Goal: Download file/media

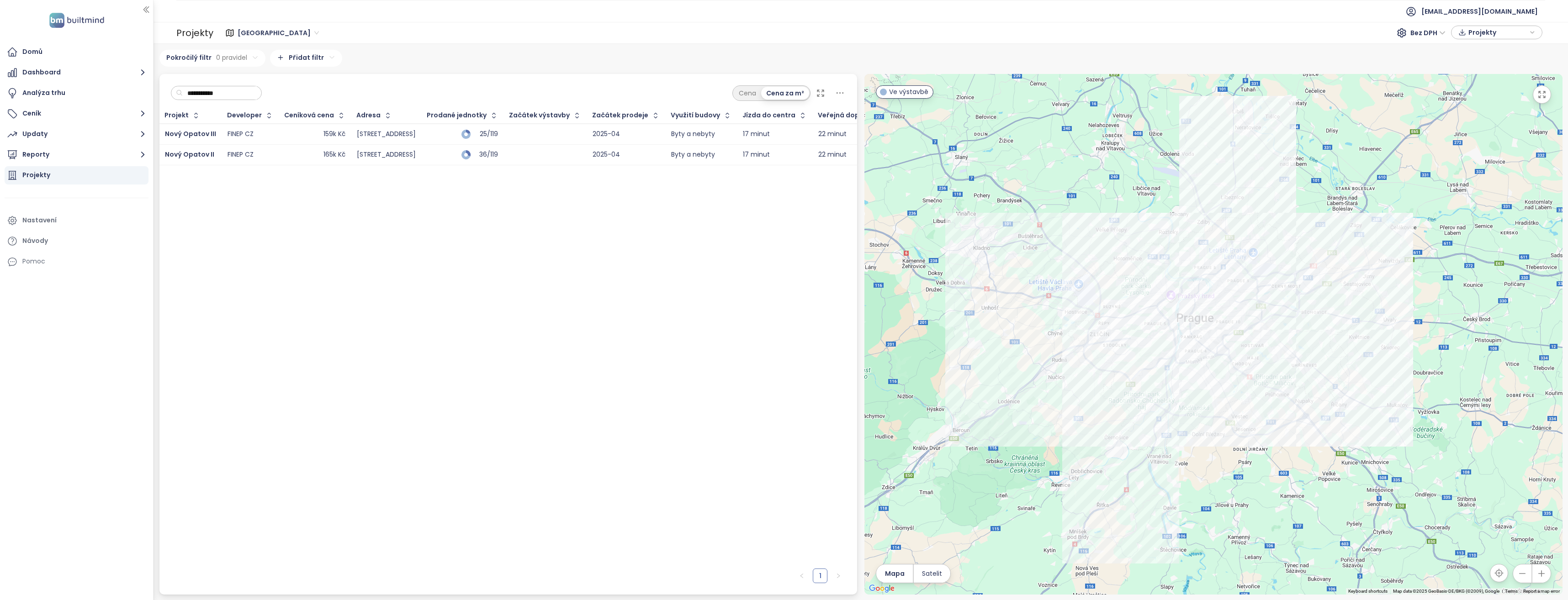
click at [648, 257] on div "Projekt Developer Ceníková cena Adresa Prodané jednotky Začátek výstavby Začáte…" at bounding box center [508, 336] width 698 height 456
click at [143, 156] on icon "button" at bounding box center [143, 155] width 4 height 6
click at [58, 251] on div "Finep Chodov" at bounding box center [51, 251] width 44 height 12
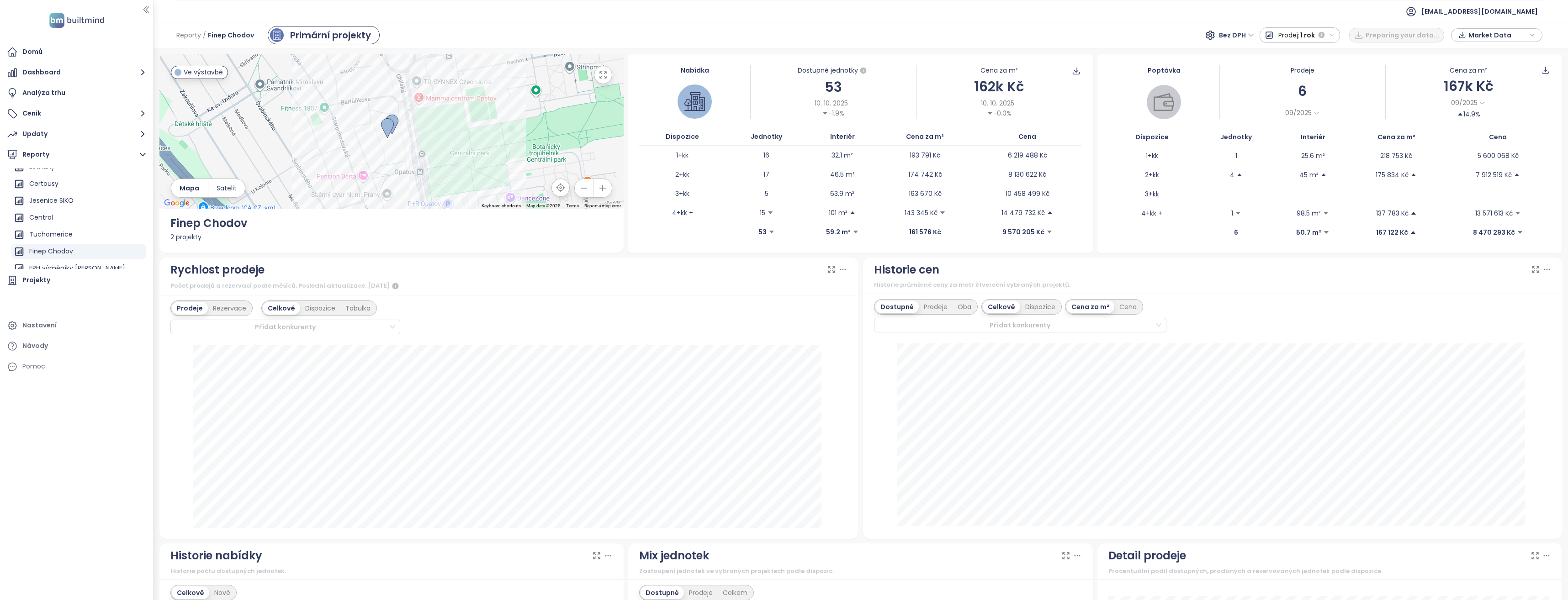
click at [1533, 36] on icon "button" at bounding box center [1532, 35] width 3 height 2
click at [1482, 139] on span "Stáhnout" at bounding box center [1486, 136] width 32 height 10
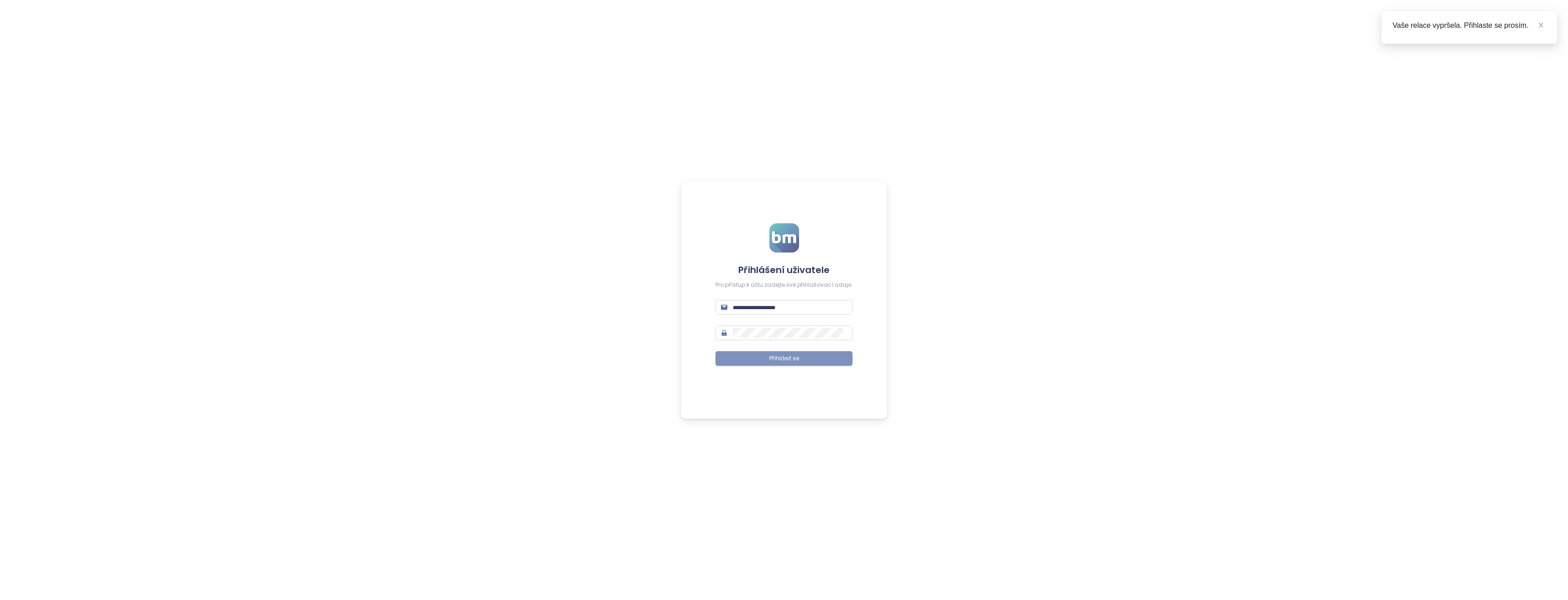
type input "**********"
click at [783, 360] on span "Přihlásit se" at bounding box center [784, 358] width 30 height 9
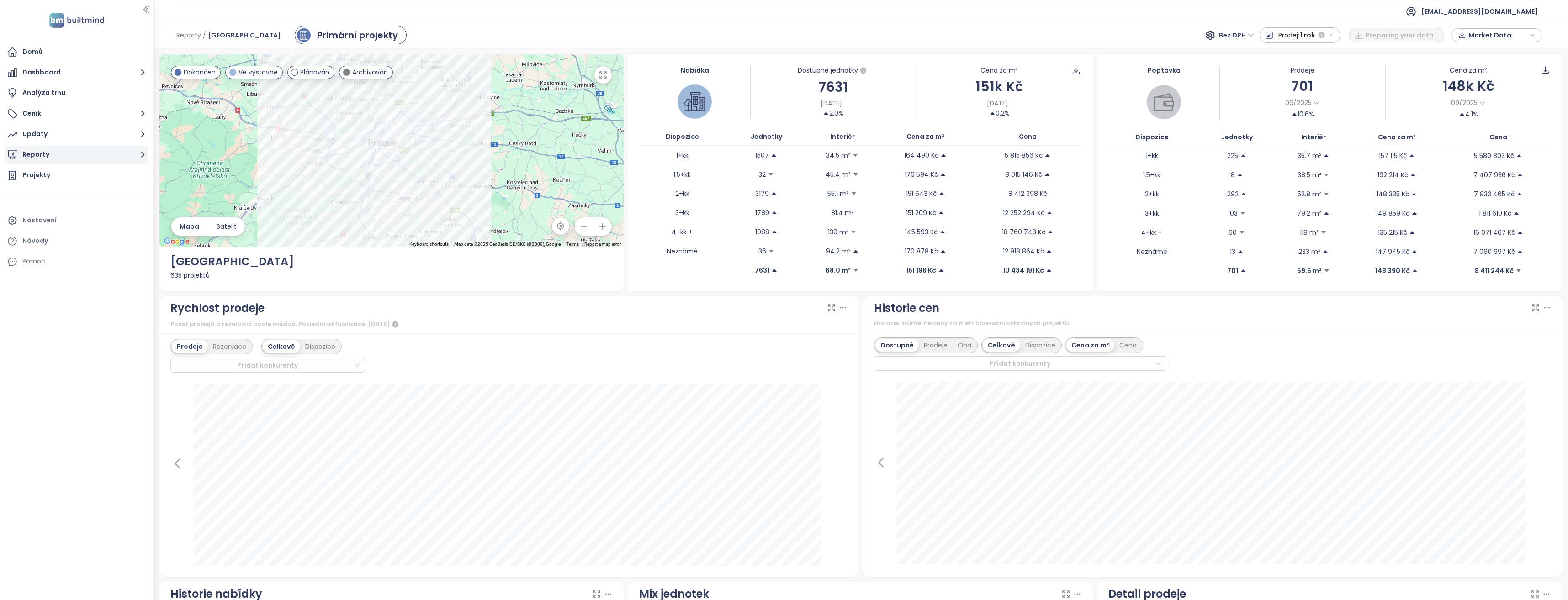
click at [144, 150] on icon "button" at bounding box center [142, 155] width 12 height 12
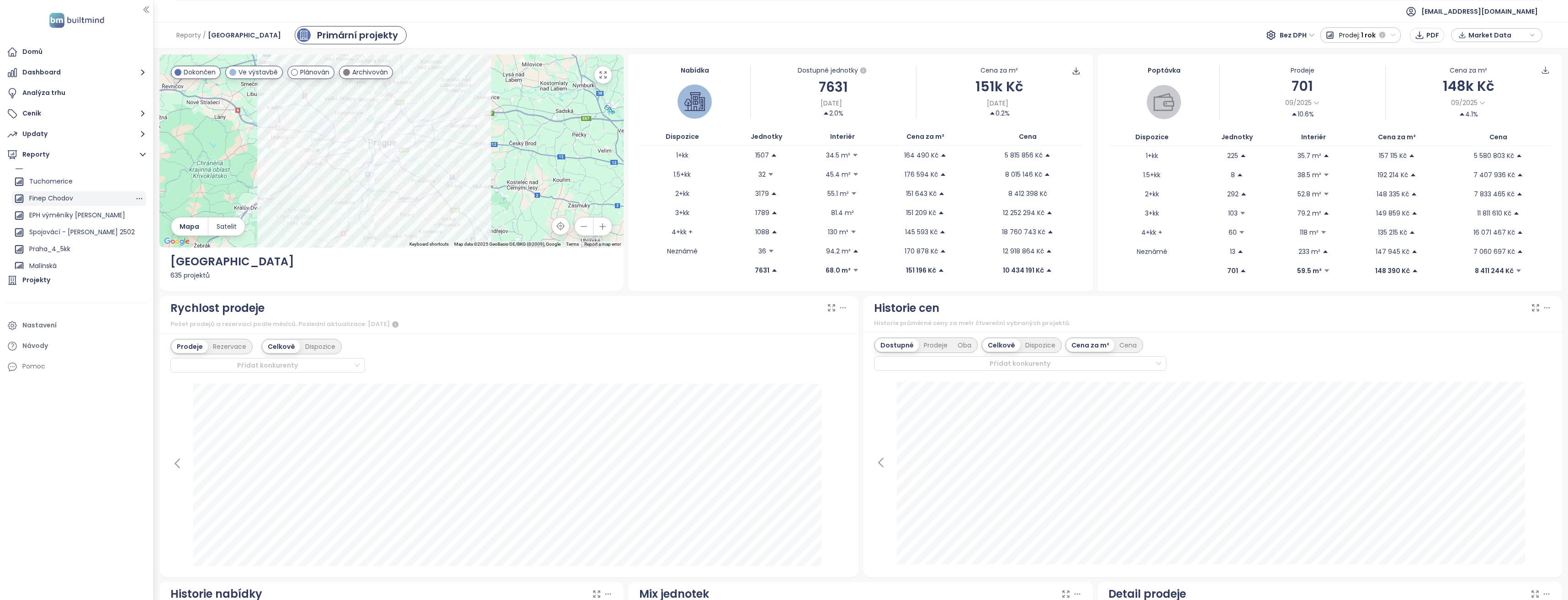
scroll to position [776, 0]
click at [65, 176] on div "Finep Chodov" at bounding box center [51, 176] width 44 height 12
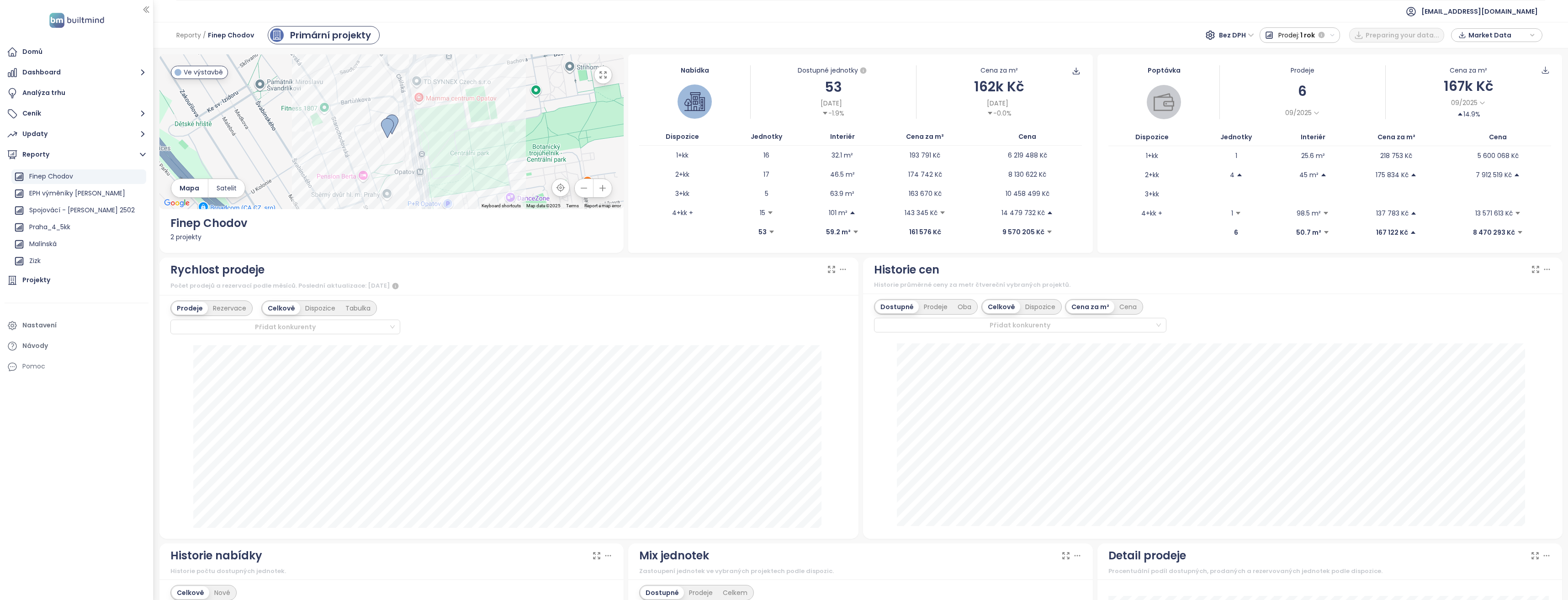
click at [1536, 32] on div "Market Data" at bounding box center [1497, 35] width 82 height 14
click at [1481, 134] on span "Stáhnout" at bounding box center [1486, 136] width 32 height 10
click at [738, 44] on icon "close-circle" at bounding box center [735, 42] width 7 height 7
click at [689, 248] on div "Nabídka Dostupné jednotky 53 10. 10. 2025 -1.9% Cena za m² 162k Kč 10. 10. 2025…" at bounding box center [860, 153] width 464 height 199
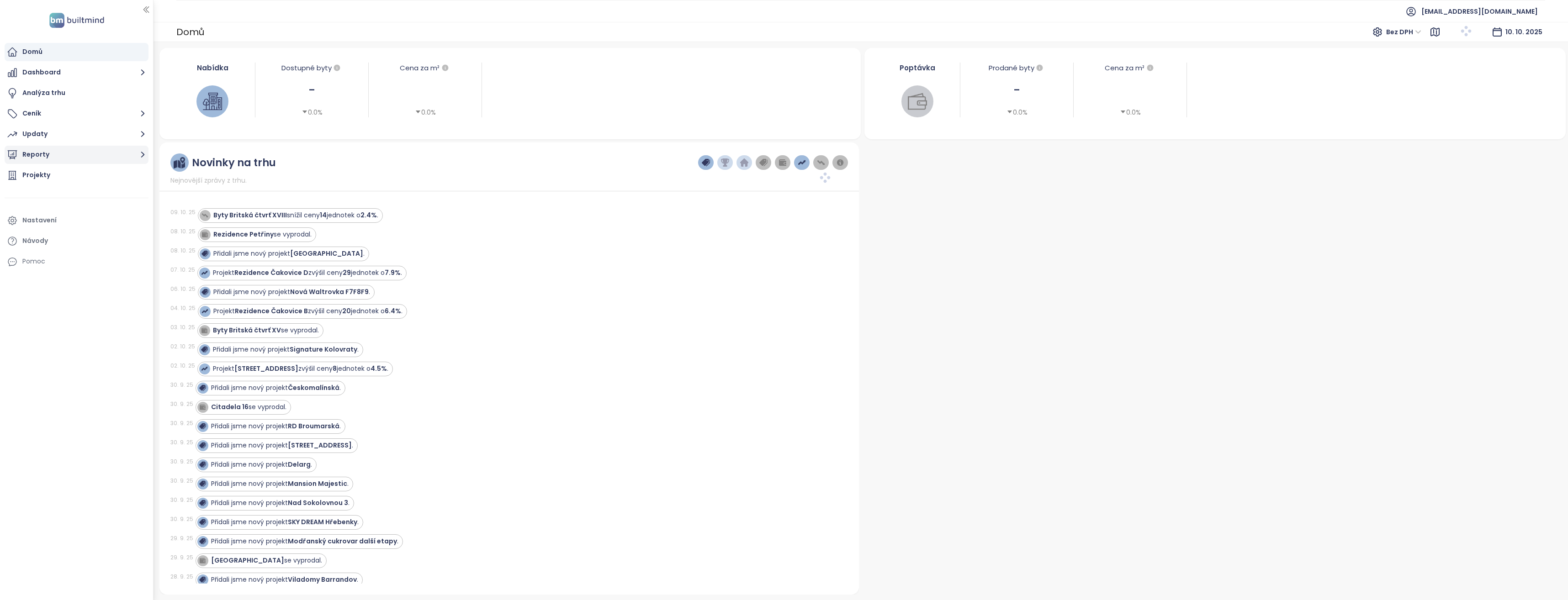
click at [144, 156] on icon "button" at bounding box center [142, 155] width 12 height 12
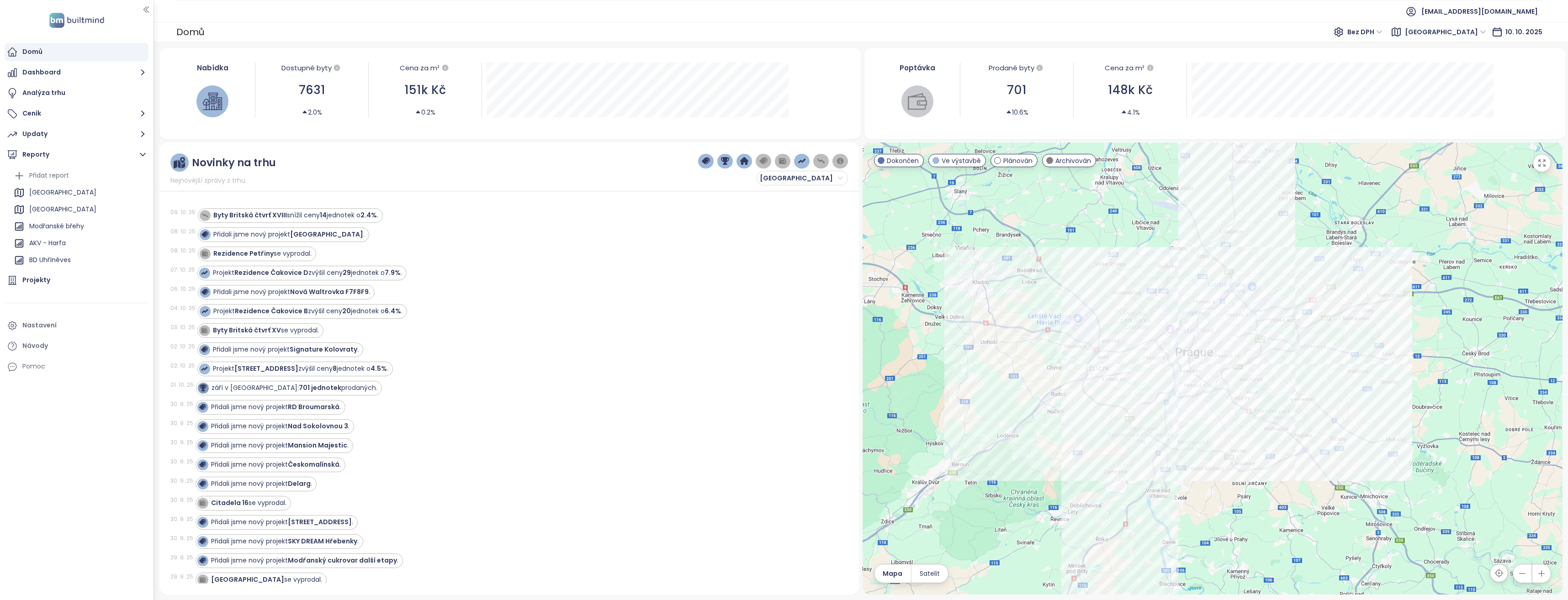
click at [631, 430] on div "Přidali jsme nový projekt Nad Sokolovnou 3 ." at bounding box center [516, 427] width 642 height 15
click at [59, 251] on div "Finep Chodov" at bounding box center [51, 251] width 44 height 12
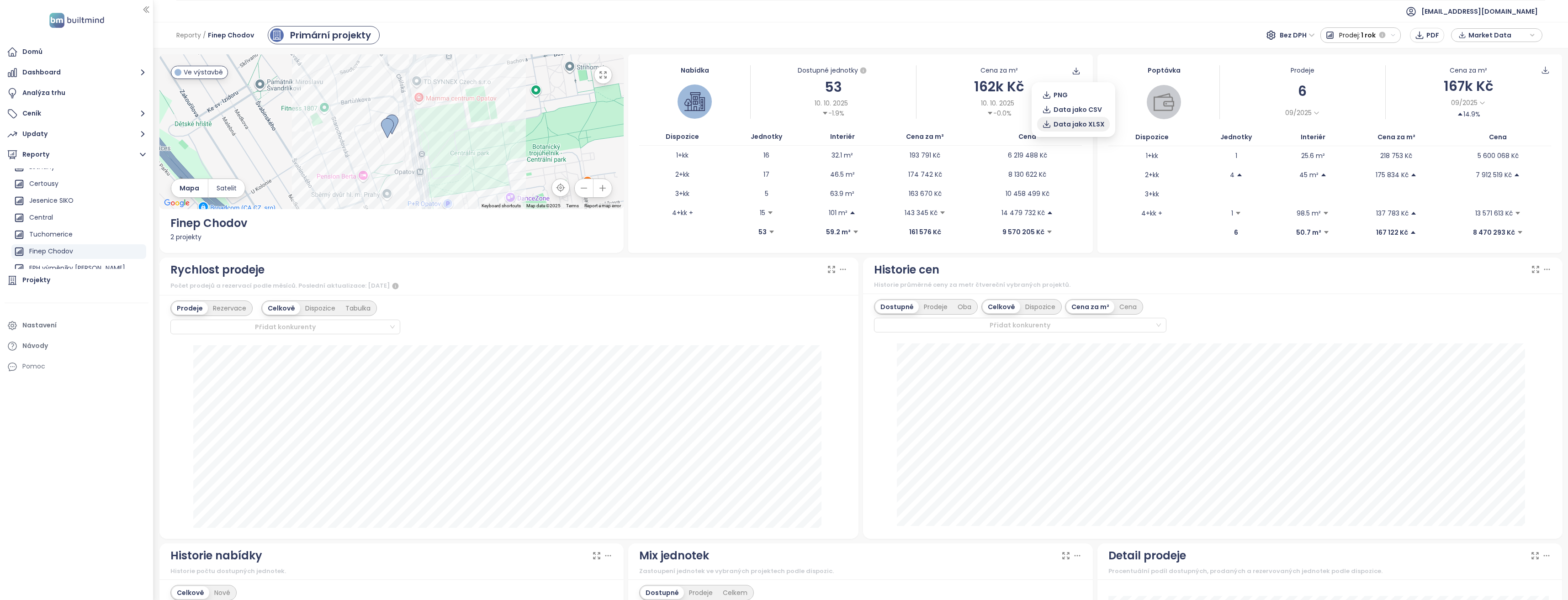
click at [1066, 123] on span "Data jako XLSX" at bounding box center [1079, 124] width 51 height 10
click at [1069, 111] on span "Data jako CSV" at bounding box center [1078, 110] width 49 height 10
click at [808, 41] on span "Příprava dat..." at bounding box center [789, 42] width 41 height 7
click at [891, 24] on div "Reporty / Finep Chodov Primární projekty Bez DPH Prodej: 1 rok PDF Market Data" at bounding box center [861, 35] width 1415 height 27
click at [863, 16] on ul "[EMAIL_ADDRESS][DOMAIN_NAME]" at bounding box center [861, 11] width 1369 height 23
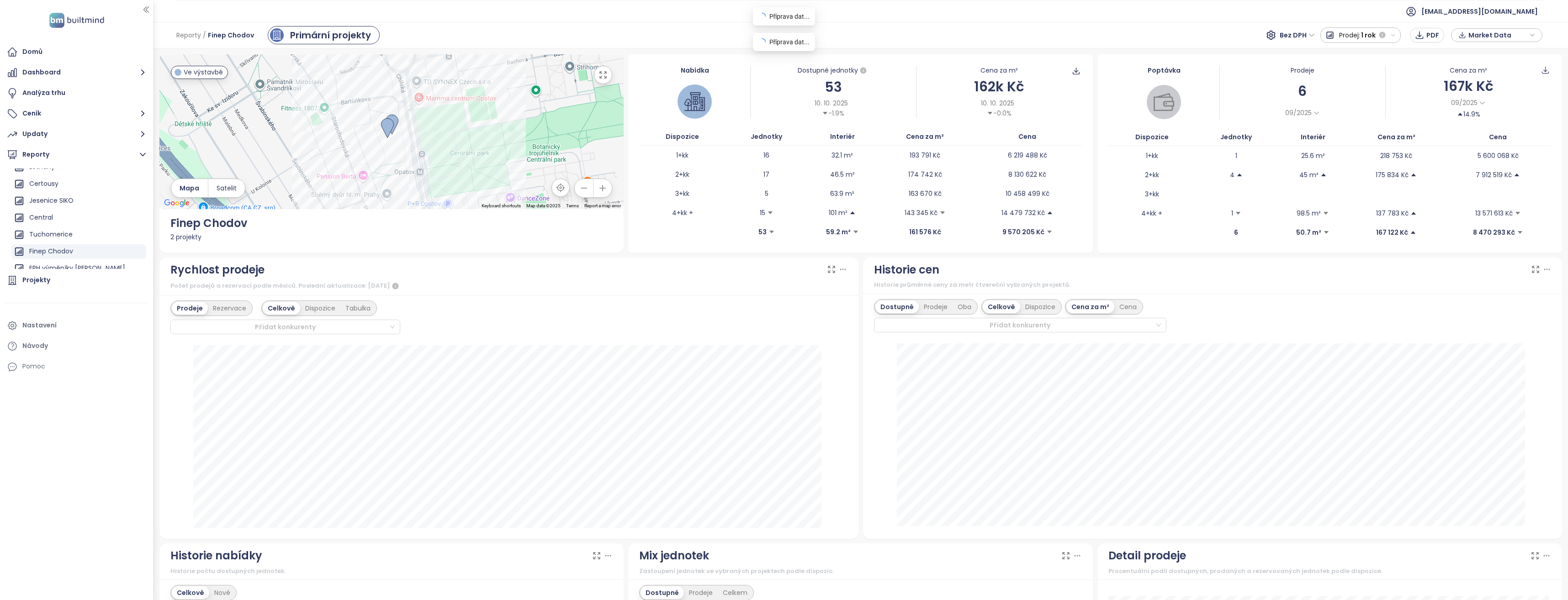
click at [762, 259] on div "Rychlost prodeje Počet prodejů a rezervací podle měsíců. Poslední aktualizace: …" at bounding box center [509, 276] width 699 height 38
click at [765, 326] on div "Prodeje Rezervace Celkově Dispozice Tabulka Přidat konkurenty" at bounding box center [509, 318] width 677 height 34
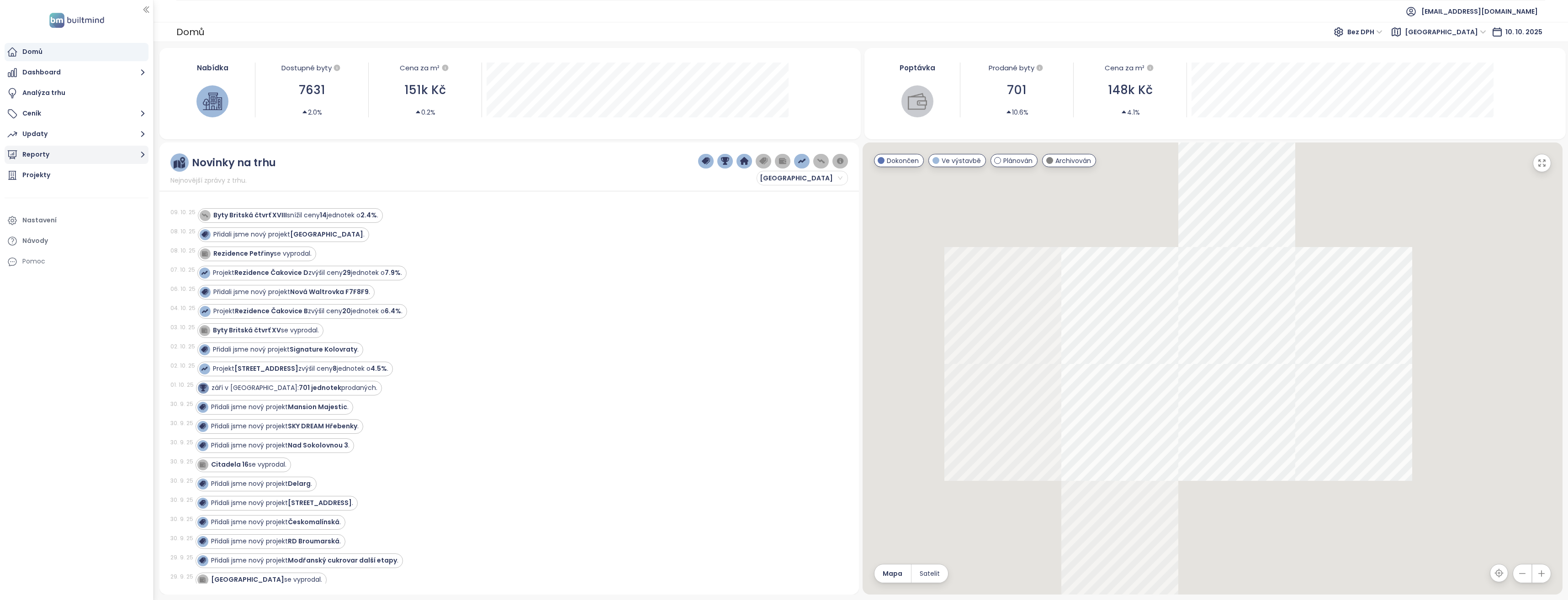
click at [144, 156] on icon "button" at bounding box center [142, 155] width 12 height 12
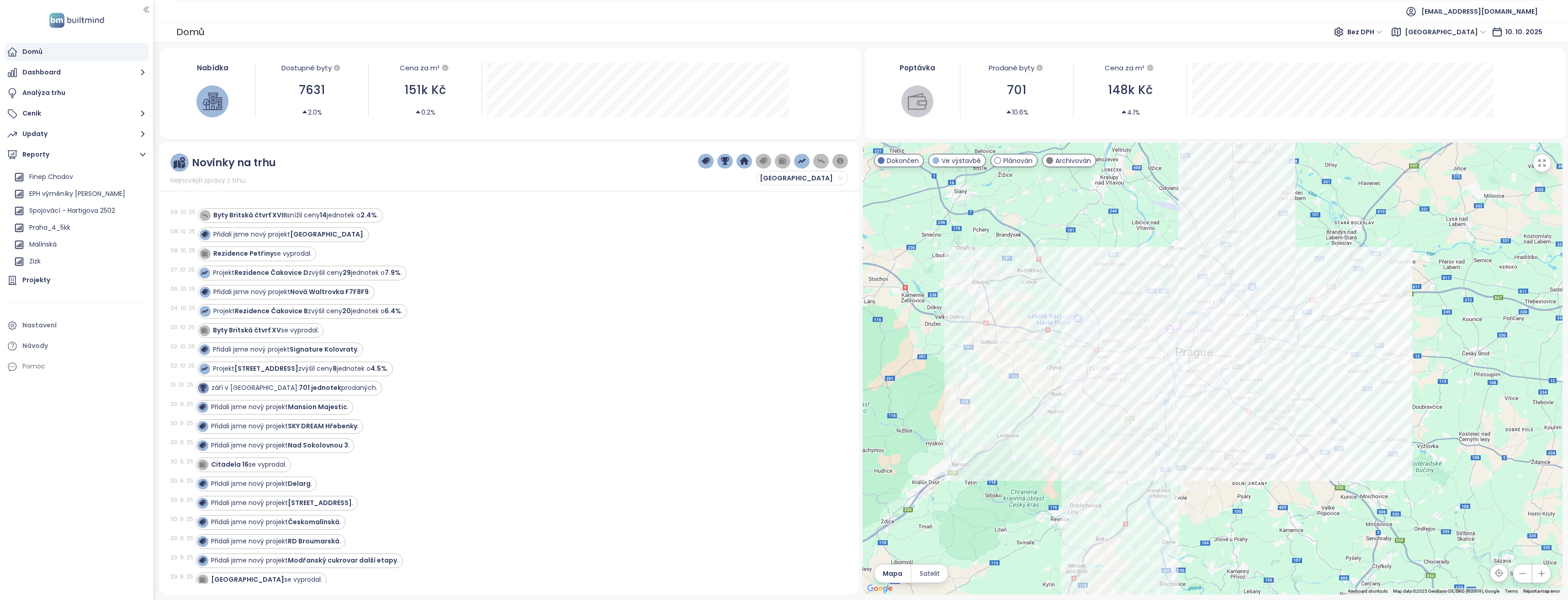
scroll to position [776, 0]
click at [72, 179] on div "Finep Chodov" at bounding box center [51, 176] width 44 height 12
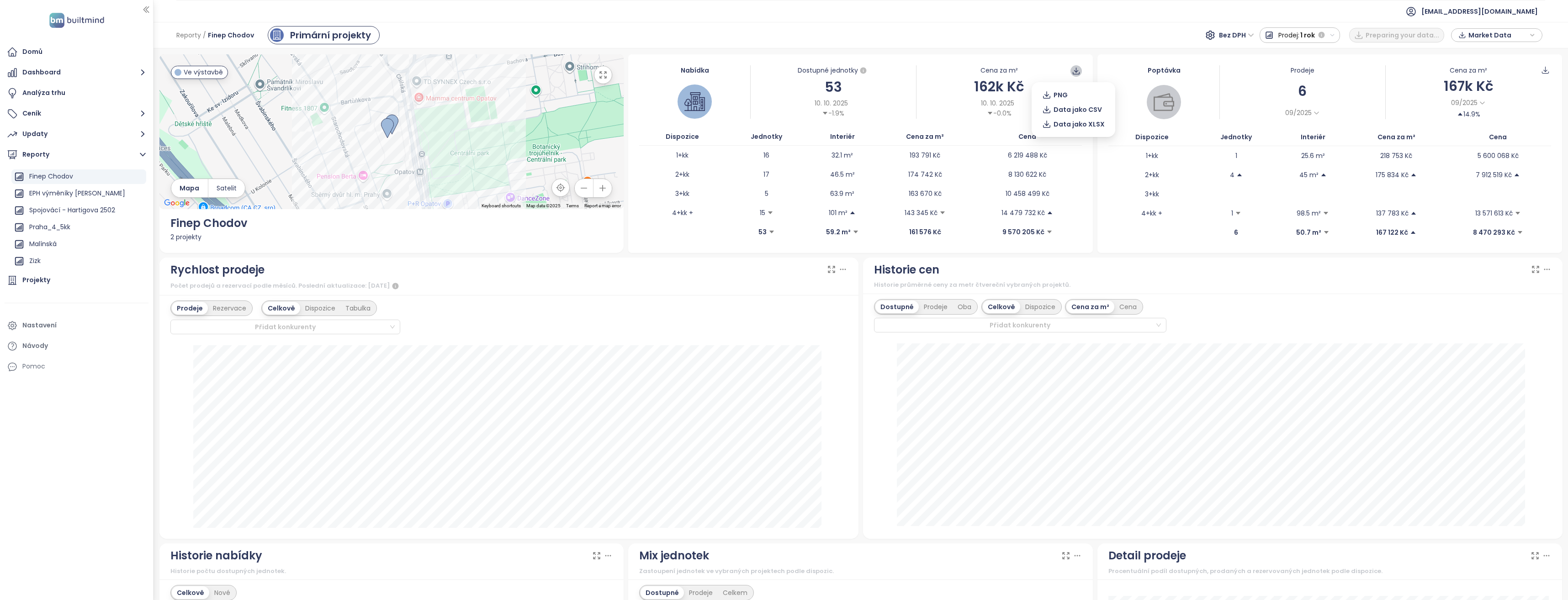
click at [1076, 73] on icon at bounding box center [1076, 71] width 9 height 9
click at [1073, 124] on span "Data jako XLSX" at bounding box center [1079, 124] width 51 height 10
click at [49, 274] on div "Projekty" at bounding box center [77, 281] width 144 height 18
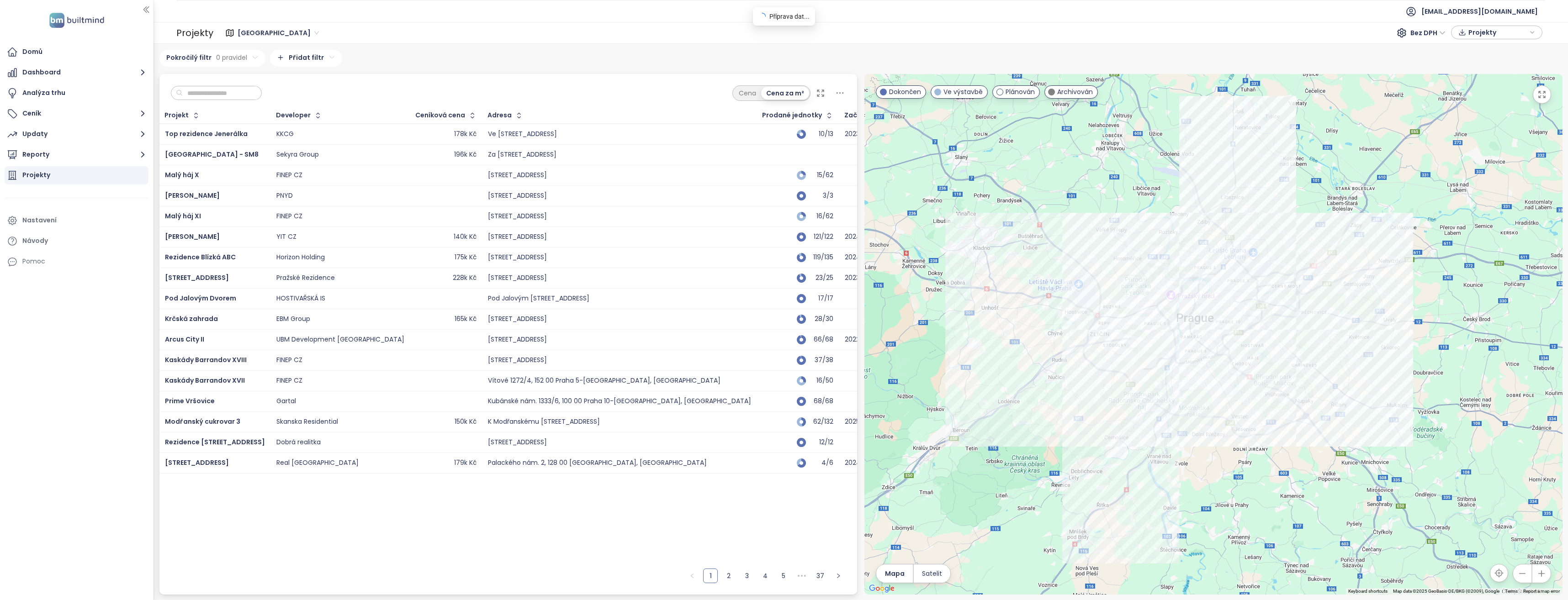
click at [230, 94] on input "text" at bounding box center [220, 93] width 74 height 14
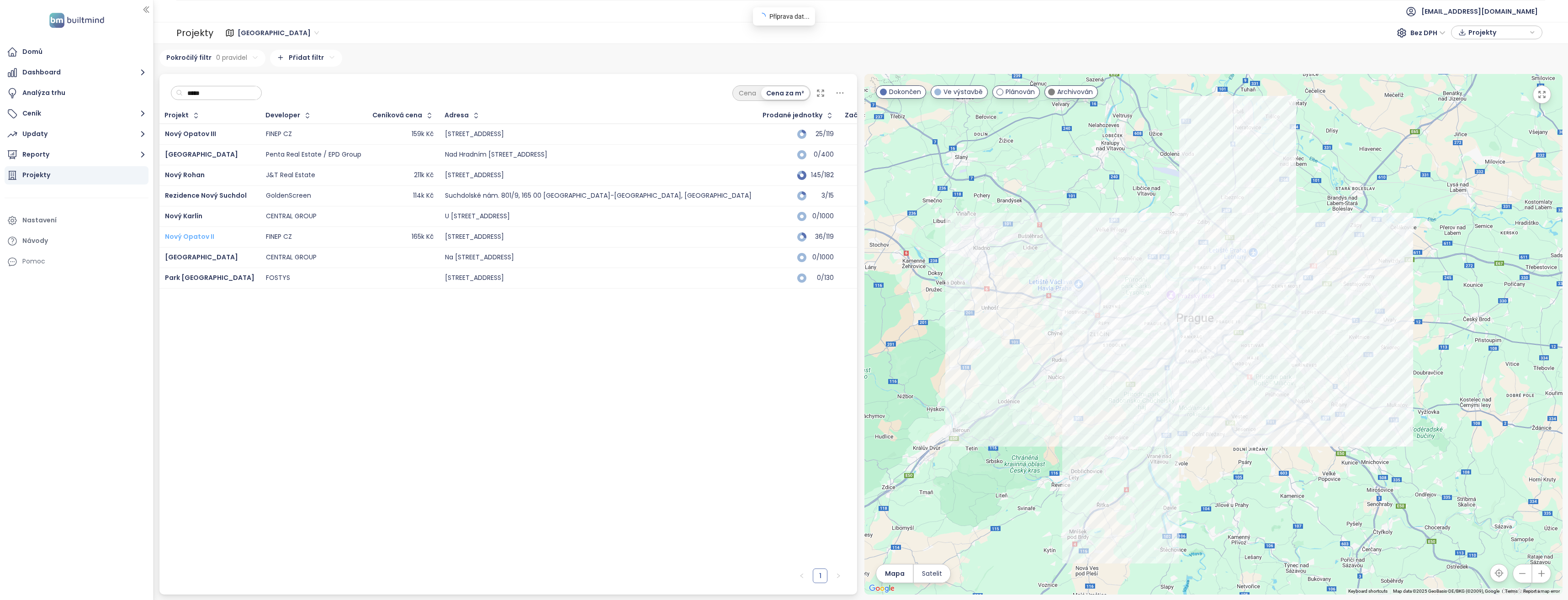
type input "****"
click at [205, 237] on span "Nový Opatov II" at bounding box center [189, 236] width 49 height 9
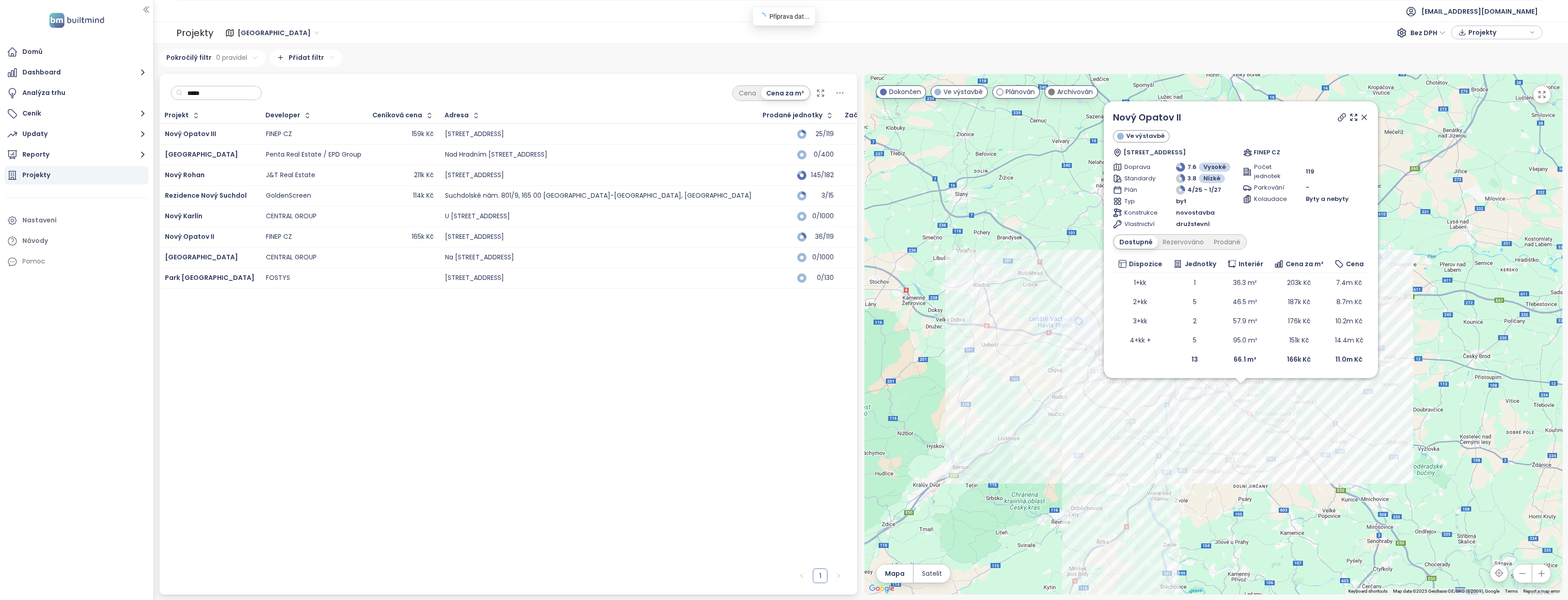
click at [470, 382] on div "Projekt Developer Ceníková cena Adresa Prodané jednotky Začátek výstavby Začáte…" at bounding box center [508, 336] width 698 height 456
click at [1364, 117] on icon at bounding box center [1364, 117] width 5 height 5
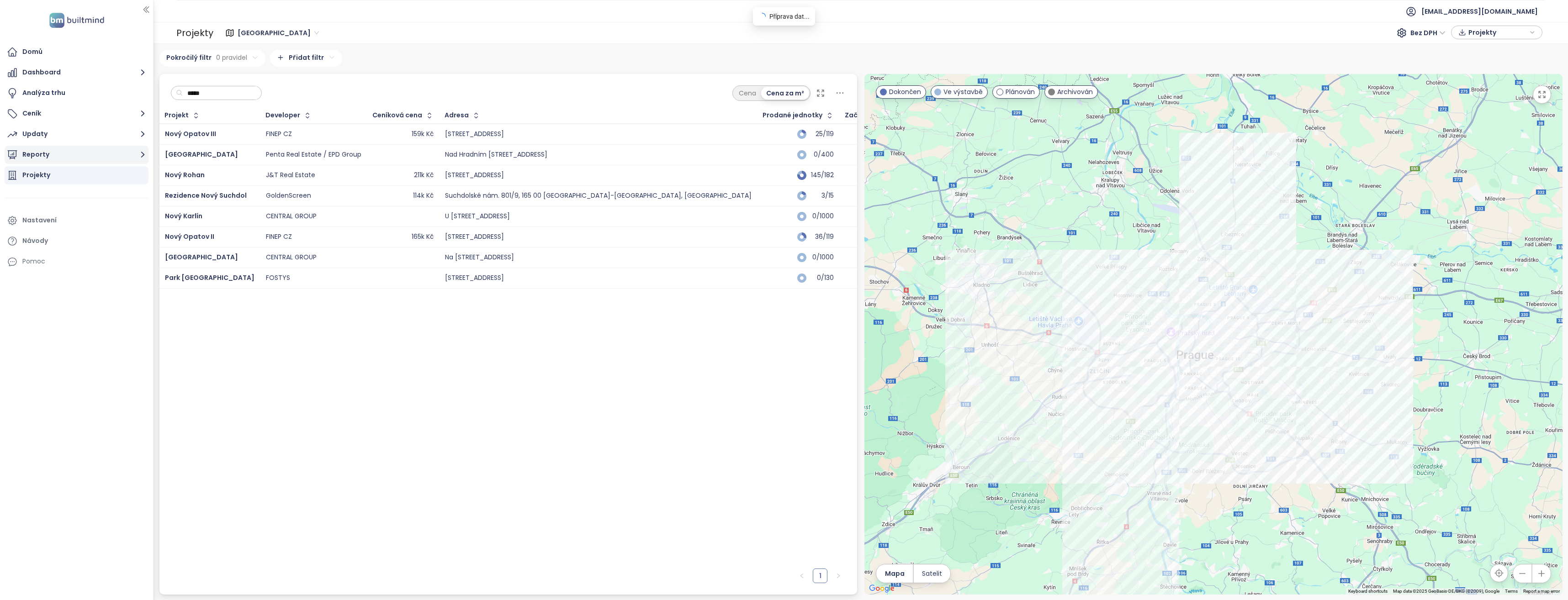
click at [142, 152] on icon "button" at bounding box center [142, 155] width 12 height 12
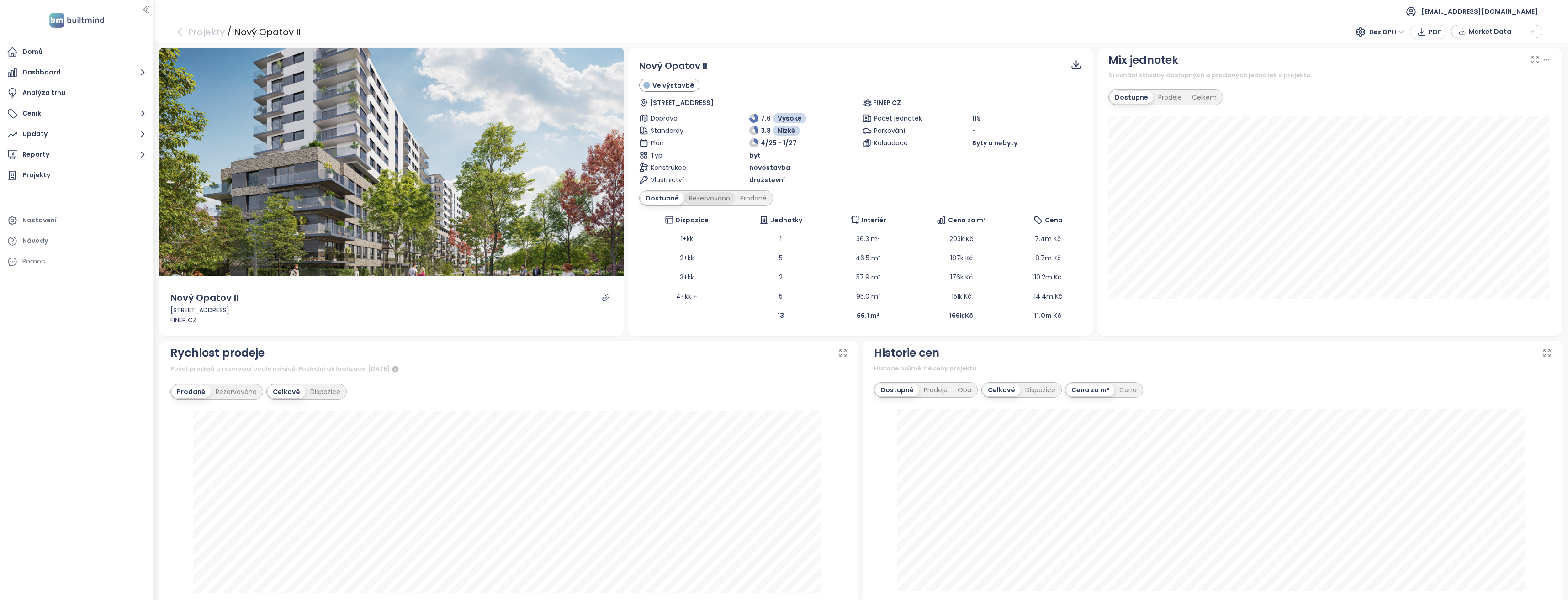
click at [707, 200] on div "Rezervováno" at bounding box center [710, 198] width 51 height 13
click at [666, 197] on div "Dostupné" at bounding box center [661, 198] width 41 height 13
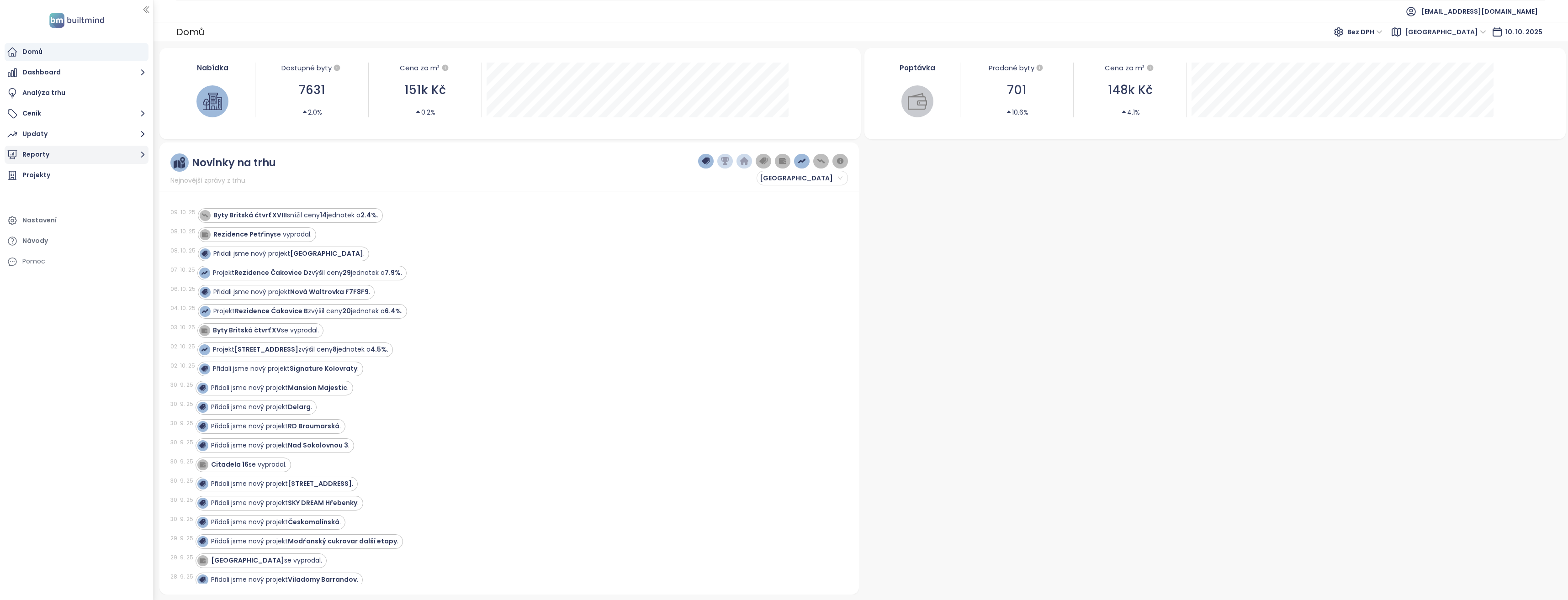
click at [141, 152] on icon "button" at bounding box center [142, 155] width 12 height 12
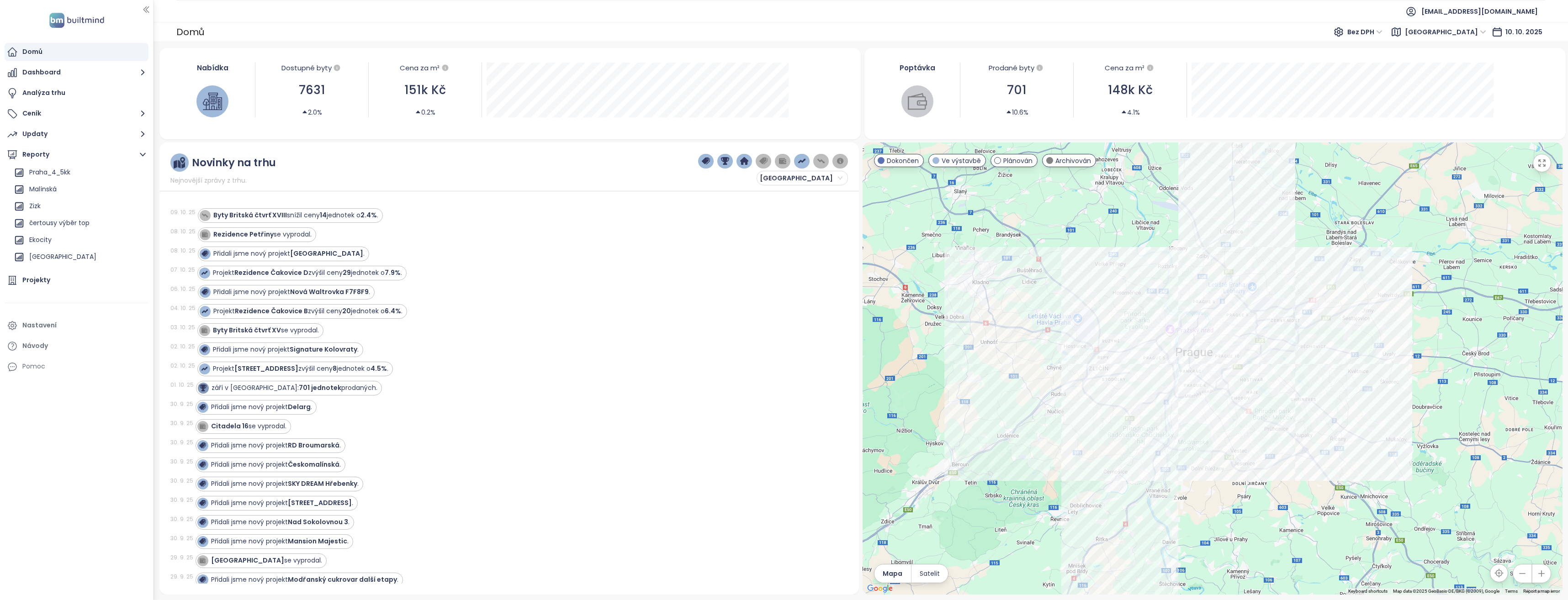
scroll to position [786, 0]
click at [51, 232] on div "Malínská" at bounding box center [43, 235] width 27 height 12
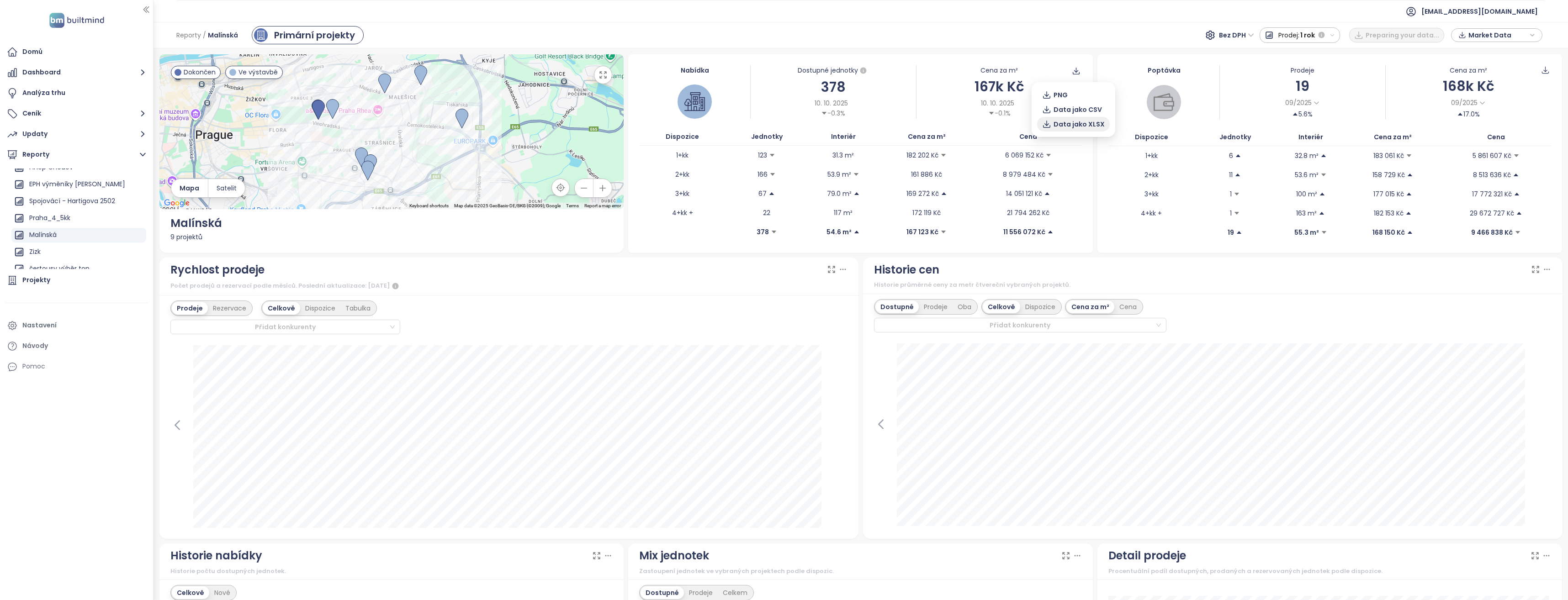
click at [1076, 124] on span "Data jako XLSX" at bounding box center [1079, 124] width 51 height 10
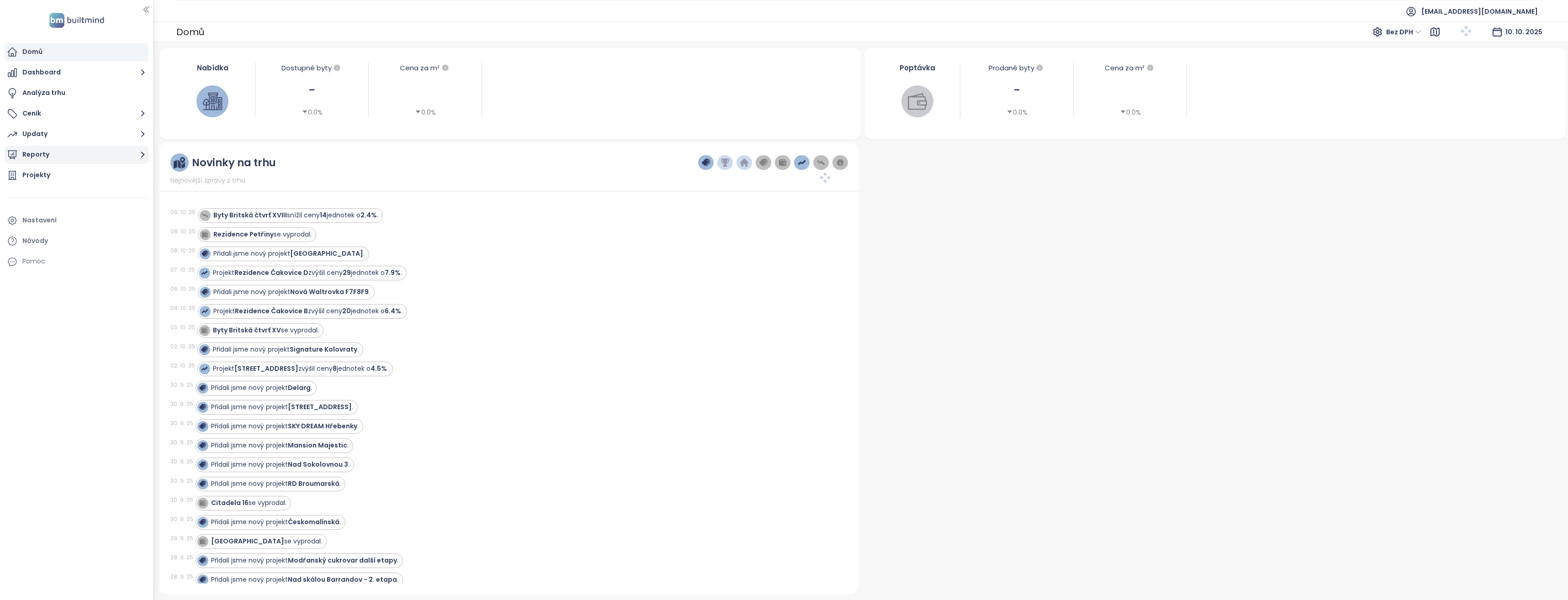
click at [141, 154] on icon "button" at bounding box center [142, 155] width 12 height 12
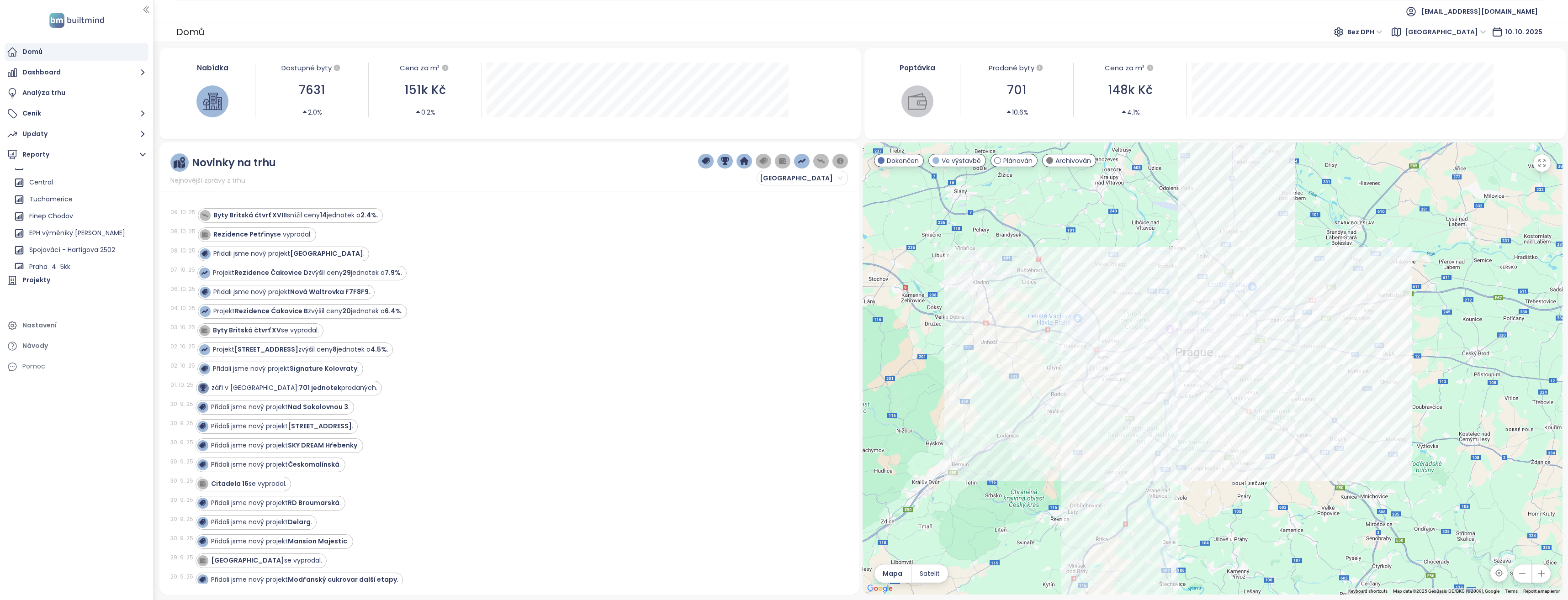
scroll to position [755, 0]
click at [69, 197] on div "Finep Chodov" at bounding box center [51, 198] width 44 height 12
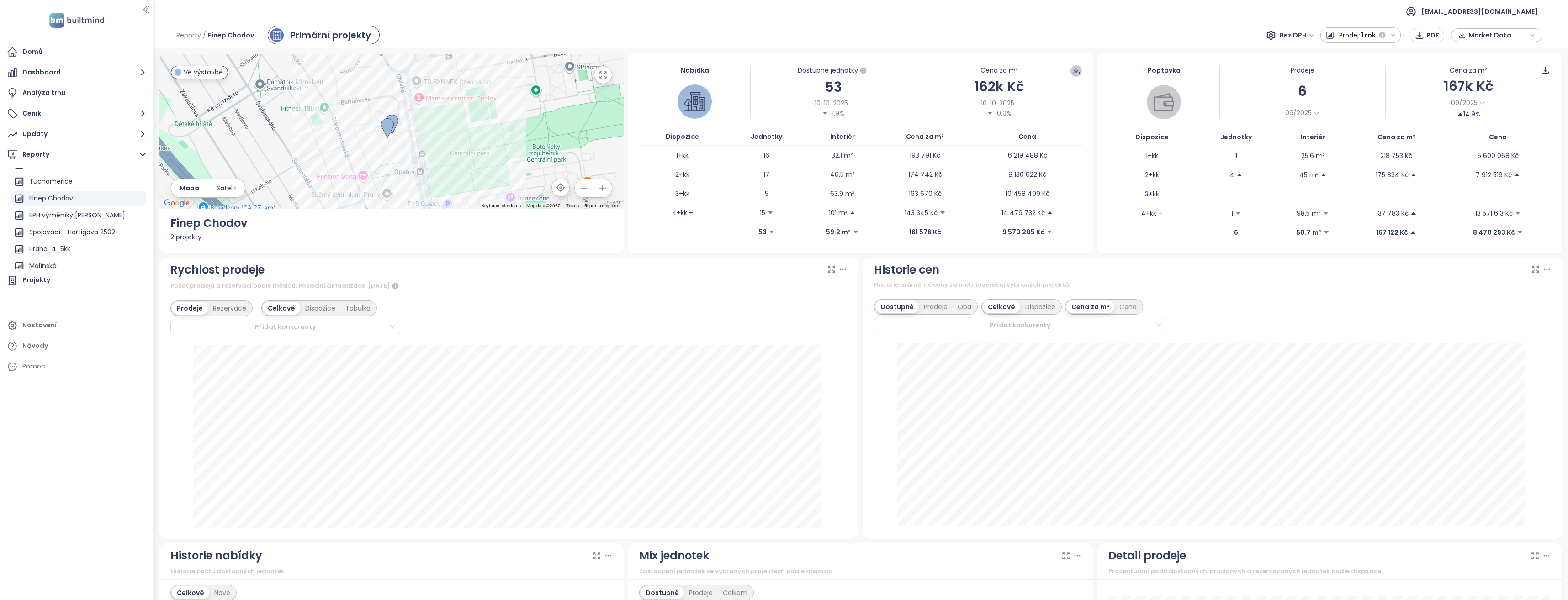
click at [1073, 71] on icon at bounding box center [1076, 71] width 9 height 9
click at [1532, 35] on icon "button" at bounding box center [1532, 35] width 5 height 14
click at [1467, 79] on span "Prodáno" at bounding box center [1483, 82] width 34 height 10
click at [1492, 95] on span "XLSX" at bounding box center [1482, 99] width 25 height 14
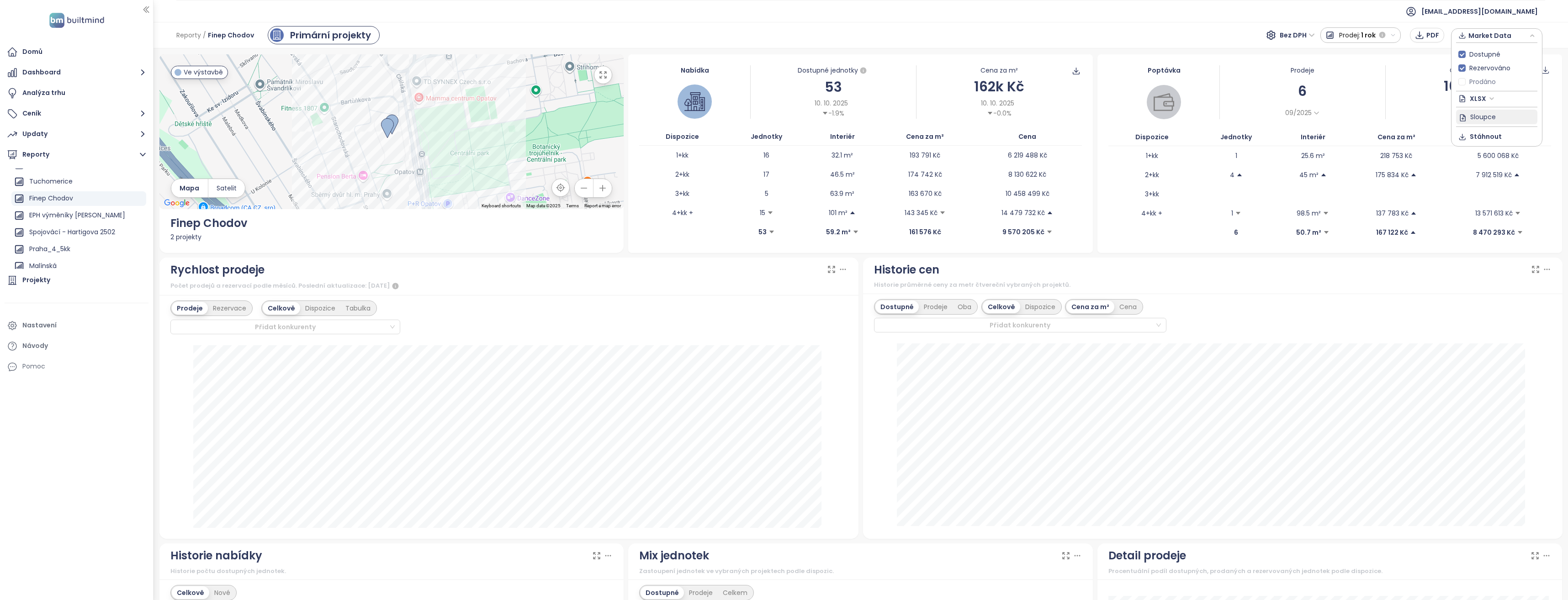
click at [1491, 116] on span "Sloupce" at bounding box center [1483, 116] width 26 height 10
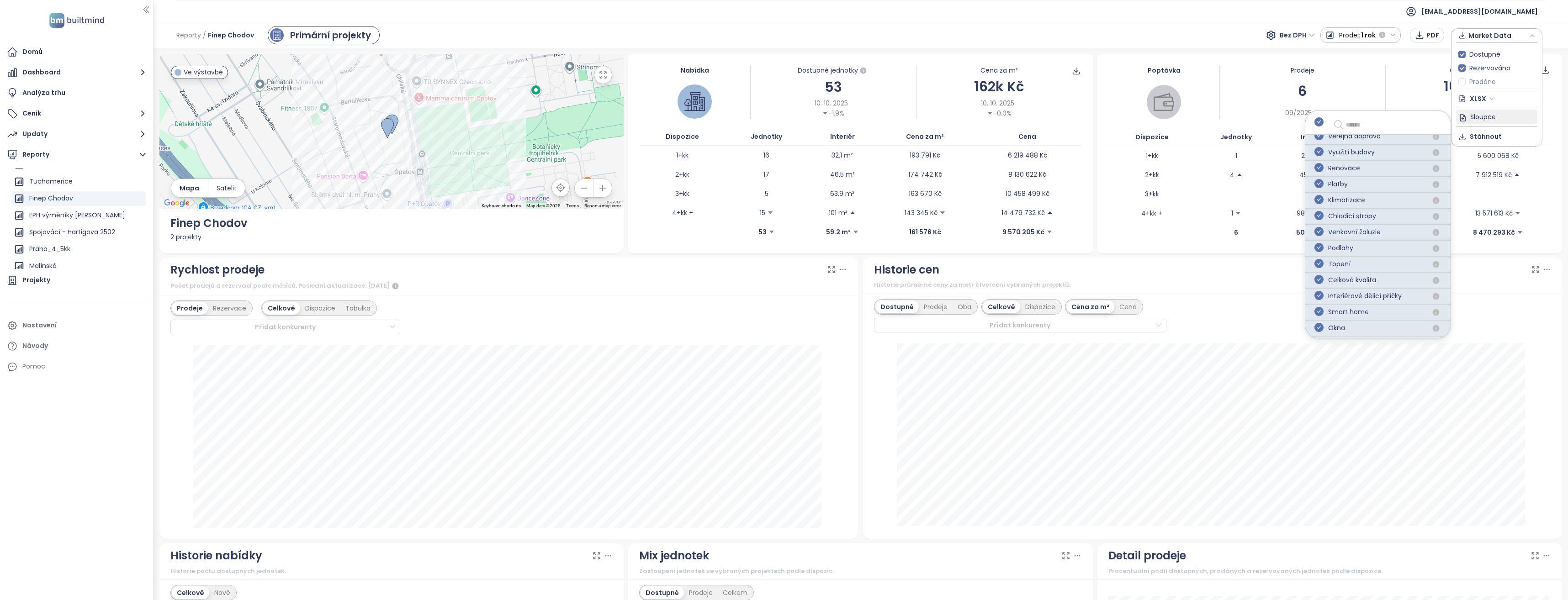
scroll to position [596, 0]
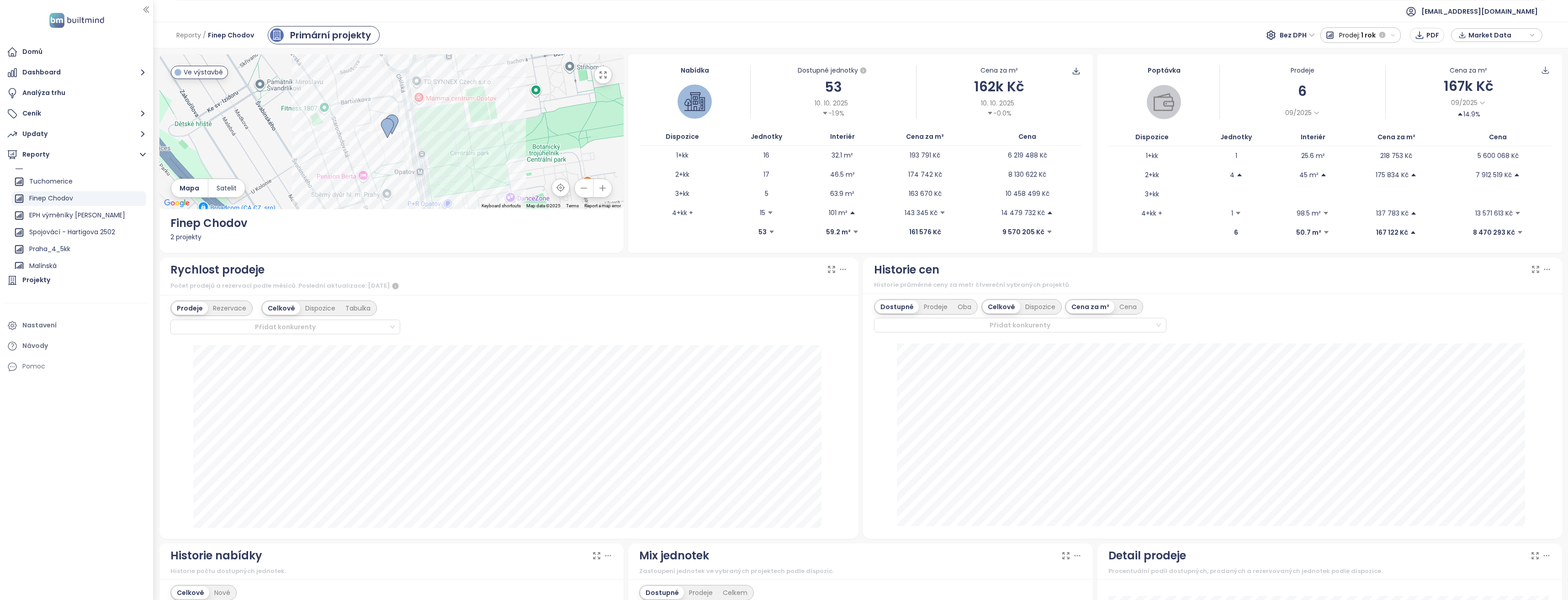
click at [1528, 36] on div "Market Data" at bounding box center [1497, 35] width 82 height 14
click at [1474, 136] on span "Stáhnout" at bounding box center [1486, 136] width 32 height 10
click at [766, 43] on span "[PERSON_NAME] neznámá chyba" at bounding box center [789, 42] width 96 height 7
click at [738, 41] on icon "close-circle" at bounding box center [735, 42] width 7 height 7
